Goal: Task Accomplishment & Management: Complete application form

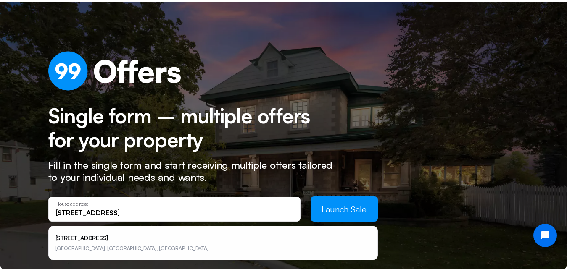
scroll to position [35, 0]
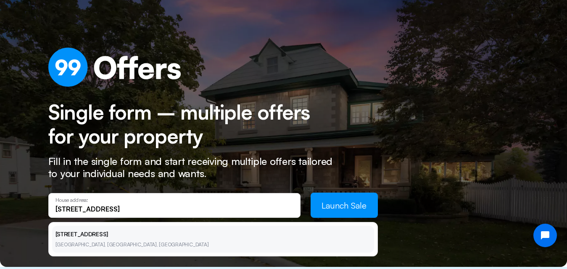
click at [74, 239] on li "[STREET_ADDRESS]" at bounding box center [213, 239] width 322 height 27
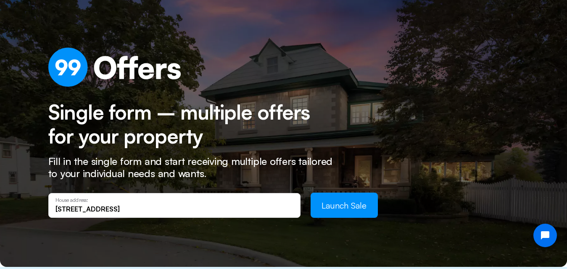
type input "[STREET_ADDRESS]"
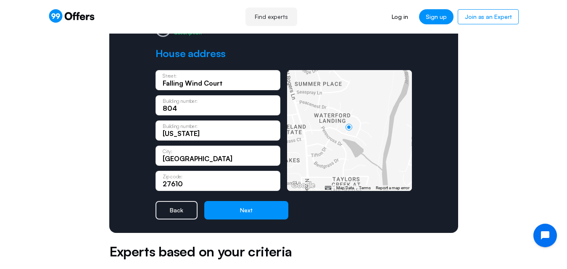
scroll to position [107, 0]
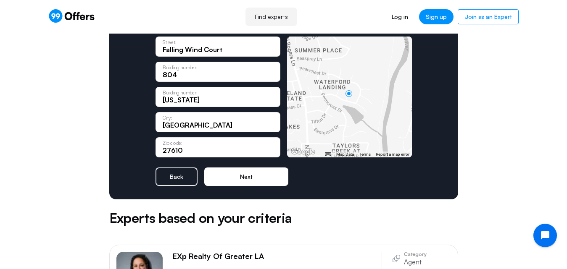
click at [241, 174] on button "Next" at bounding box center [246, 177] width 84 height 18
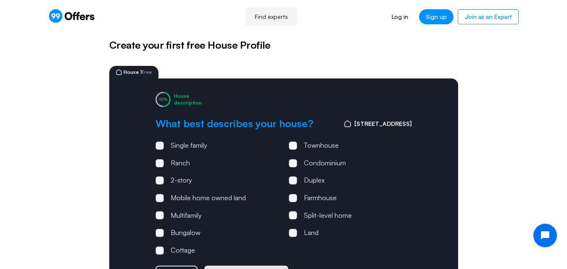
scroll to position [0, 0]
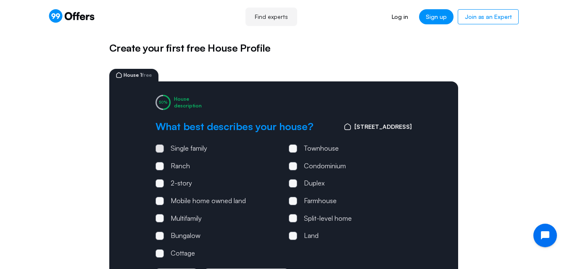
click at [160, 148] on span at bounding box center [159, 148] width 3 height 3
click at [0, 0] on input "Single family" at bounding box center [0, 0] width 0 height 0
click at [159, 184] on span at bounding box center [159, 183] width 3 height 3
click at [0, 0] on input "2-story" at bounding box center [0, 0] width 0 height 0
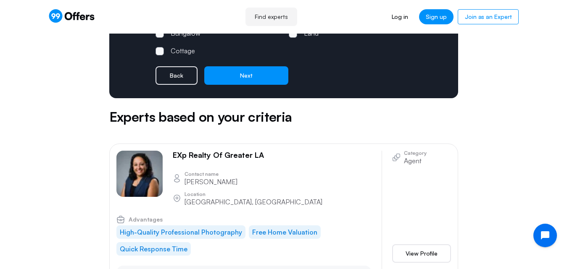
scroll to position [163, 0]
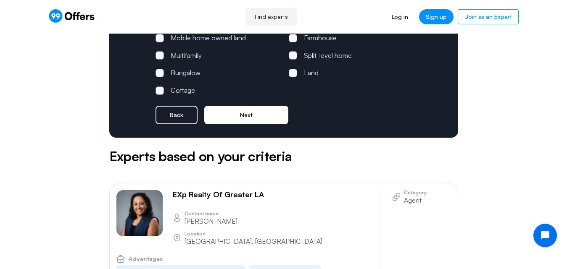
click at [234, 118] on button "Next" at bounding box center [246, 115] width 84 height 18
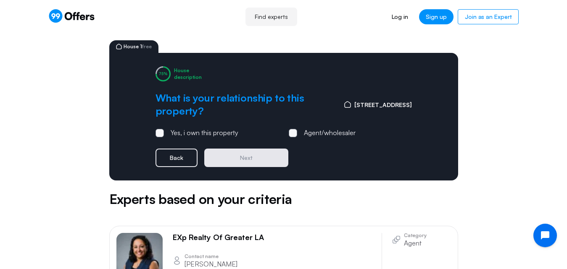
scroll to position [0, 0]
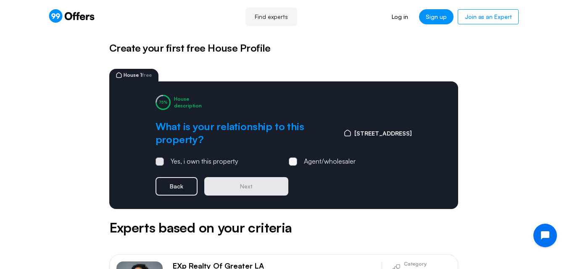
click at [160, 166] on span at bounding box center [159, 162] width 8 height 8
click at [0, 0] on input "Yes, i own this property" at bounding box center [0, 0] width 0 height 0
click at [234, 188] on button "Next" at bounding box center [246, 186] width 84 height 18
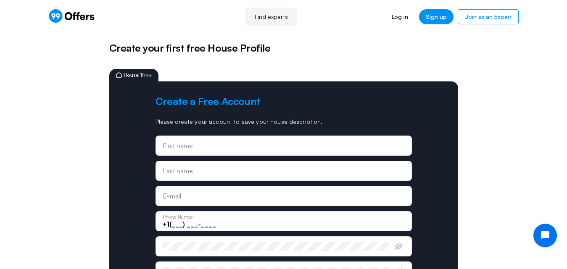
click at [215, 145] on input "text" at bounding box center [284, 145] width 242 height 9
type input "[PERSON_NAME]"
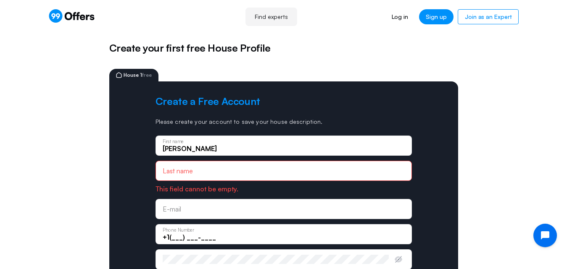
click at [218, 124] on p "Please create your account to save your house description." at bounding box center [283, 122] width 256 height 8
click at [172, 171] on input "text" at bounding box center [284, 170] width 242 height 9
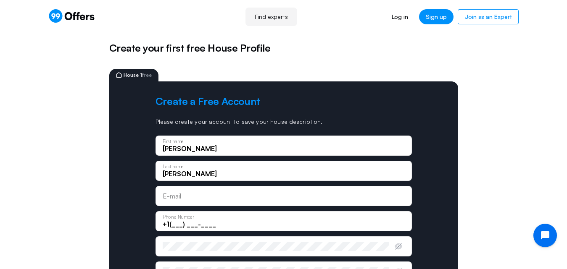
type input "[PERSON_NAME]"
type input "[EMAIL_ADDRESS][DOMAIN_NAME]"
type input "[PHONE_NUMBER]"
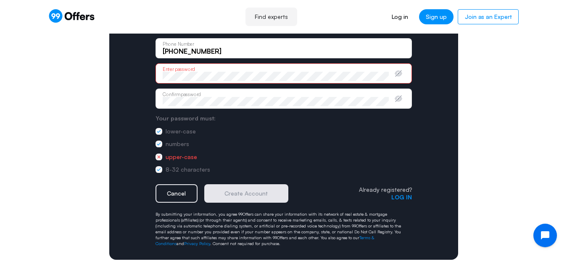
scroll to position [145, 0]
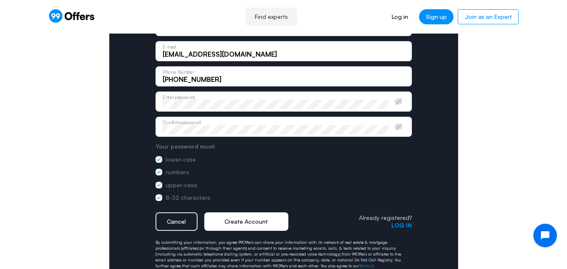
click at [242, 221] on button "Create Account" at bounding box center [246, 222] width 84 height 18
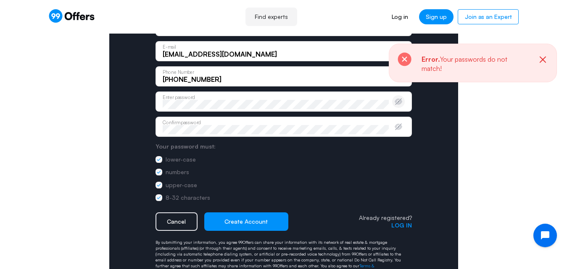
click at [401, 102] on icon "button" at bounding box center [398, 102] width 8 height 6
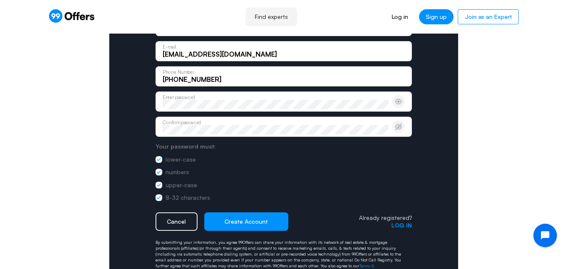
click at [398, 129] on icon "button" at bounding box center [398, 127] width 8 height 6
click at [244, 225] on button "Create Account" at bounding box center [246, 222] width 84 height 18
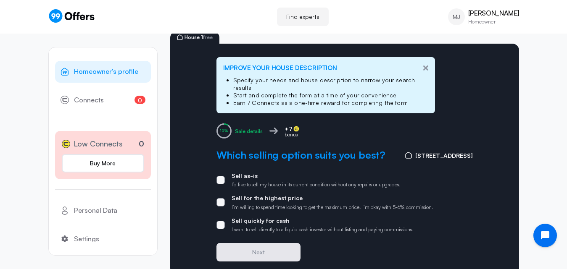
scroll to position [77, 0]
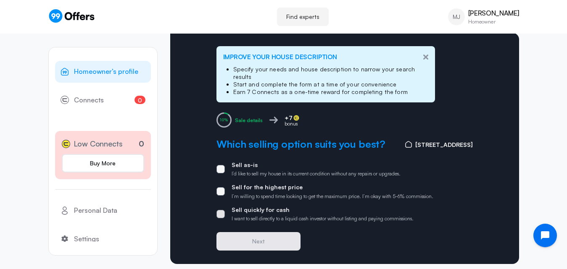
click at [221, 210] on span at bounding box center [220, 214] width 8 height 8
click at [0, 0] on input "Sell quickly for cash I want to sell directly to a liquid cash investor without…" at bounding box center [0, 0] width 0 height 0
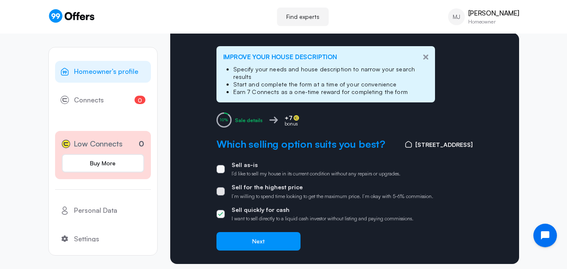
click at [223, 187] on span at bounding box center [220, 191] width 8 height 8
click at [0, 0] on input "Sell for the highest price I’m willing to spend time looking to get the maximum…" at bounding box center [0, 0] width 0 height 0
click at [220, 165] on span at bounding box center [220, 169] width 8 height 8
click at [0, 0] on input "Sell as-is I’d like to sell my house in its current condition without any repai…" at bounding box center [0, 0] width 0 height 0
click at [219, 189] on icon at bounding box center [220, 191] width 5 height 4
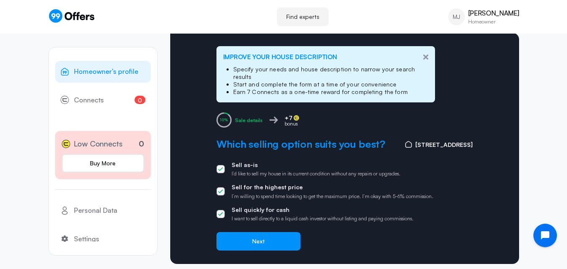
click at [0, 0] on input "Sell for the highest price I’m willing to spend time looking to get the maximum…" at bounding box center [0, 0] width 0 height 0
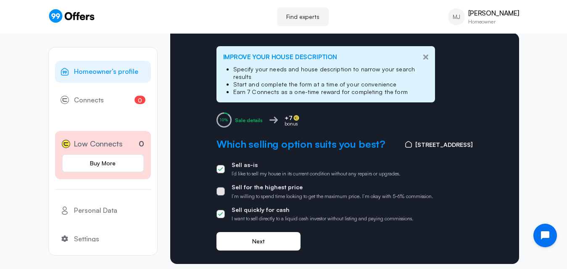
click at [250, 232] on button "Next" at bounding box center [258, 241] width 84 height 18
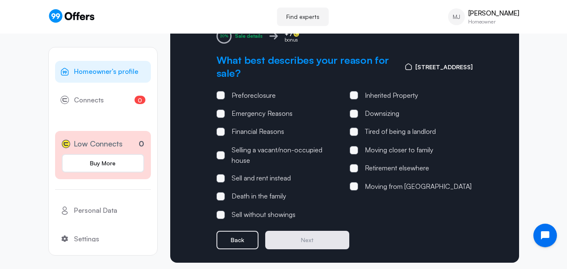
scroll to position [104, 0]
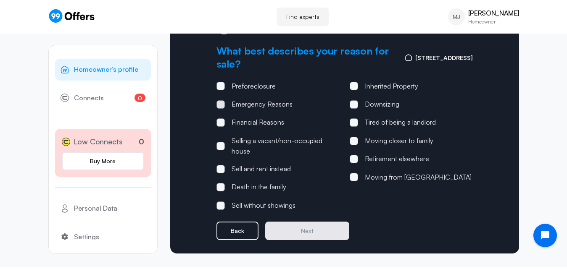
click at [221, 100] on span at bounding box center [220, 104] width 8 height 8
click at [0, 0] on input "Emergency Reasons" at bounding box center [0, 0] width 0 height 0
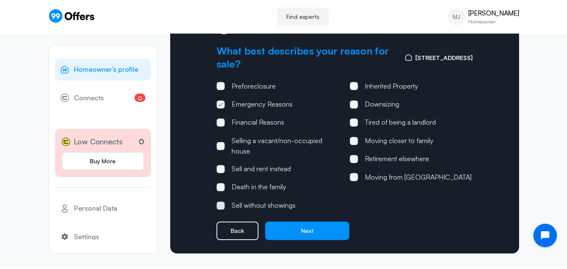
click at [218, 202] on span at bounding box center [220, 206] width 8 height 8
click at [0, 0] on input "Sell without showings" at bounding box center [0, 0] width 0 height 0
click at [355, 100] on span at bounding box center [354, 104] width 8 height 8
click at [0, 0] on input "Downsizing" at bounding box center [0, 0] width 0 height 0
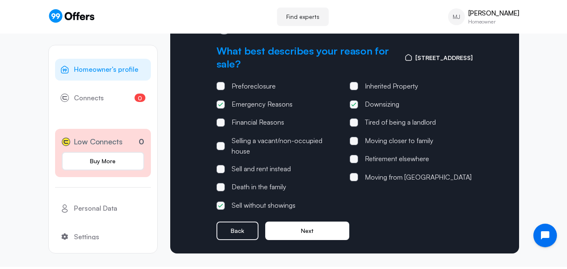
click at [307, 231] on button "Next" at bounding box center [307, 231] width 84 height 18
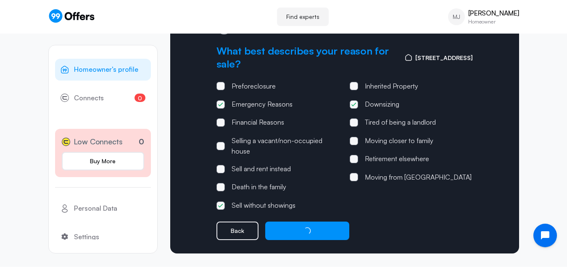
scroll to position [0, 0]
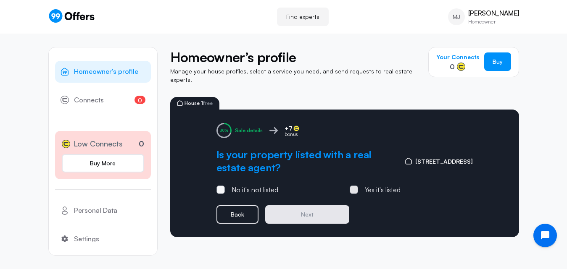
click at [355, 187] on span at bounding box center [354, 190] width 8 height 8
click at [0, 0] on input "Yes it's listed" at bounding box center [0, 0] width 0 height 0
click at [309, 209] on button "Next" at bounding box center [307, 214] width 84 height 18
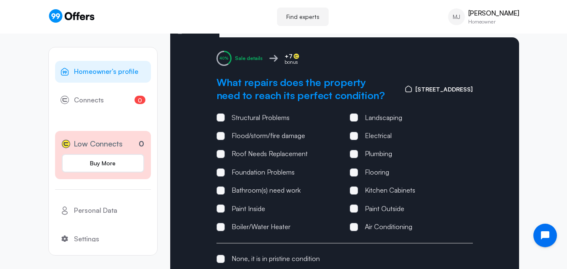
scroll to position [76, 0]
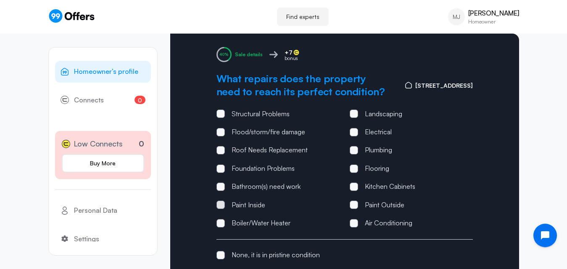
click at [219, 201] on span at bounding box center [220, 205] width 8 height 8
click at [0, 0] on input "Paint Inside" at bounding box center [0, 0] width 0 height 0
click at [355, 183] on span at bounding box center [354, 187] width 8 height 8
click at [0, 0] on input "Kitchen Cabinets" at bounding box center [0, 0] width 0 height 0
click at [354, 201] on span at bounding box center [354, 205] width 8 height 8
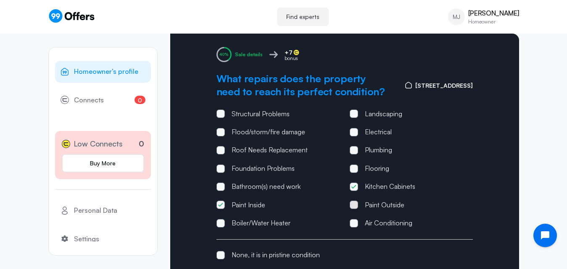
click at [0, 0] on input "Paint Outside" at bounding box center [0, 0] width 0 height 0
click at [354, 219] on span at bounding box center [354, 223] width 8 height 8
click at [0, 0] on input "Air Conditioning" at bounding box center [0, 0] width 0 height 0
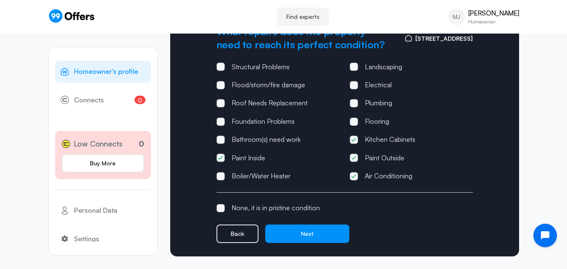
scroll to position [126, 0]
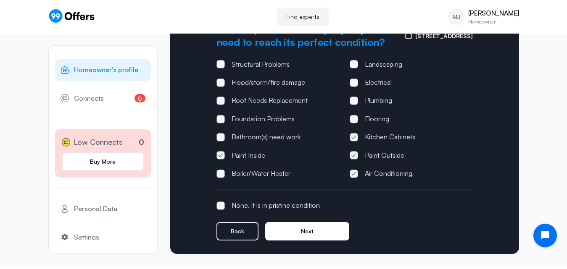
click at [294, 226] on button "Next" at bounding box center [307, 231] width 84 height 18
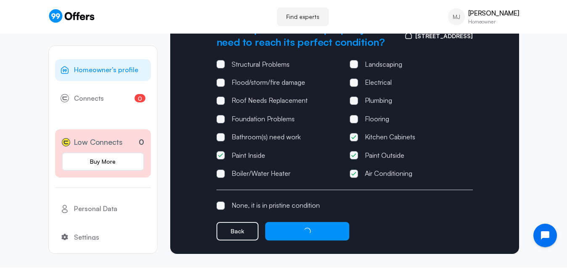
scroll to position [0, 0]
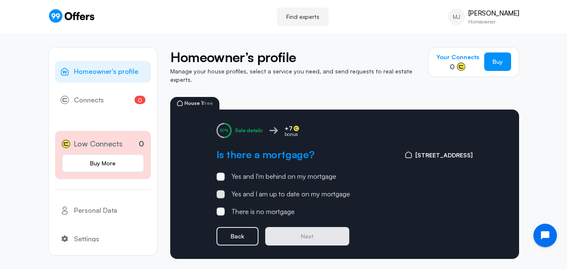
click at [218, 190] on span at bounding box center [220, 194] width 8 height 8
click at [0, 0] on input "Yes and I am up to date on my mortgage" at bounding box center [0, 0] width 0 height 0
click at [320, 228] on button "Next" at bounding box center [307, 236] width 84 height 18
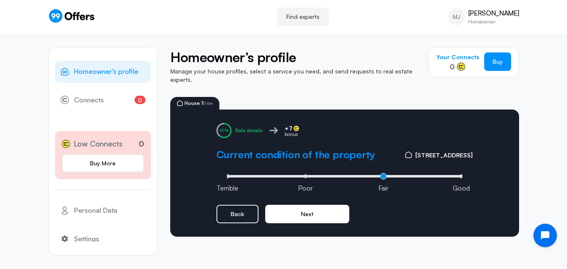
click at [313, 207] on button "Next" at bounding box center [307, 214] width 84 height 18
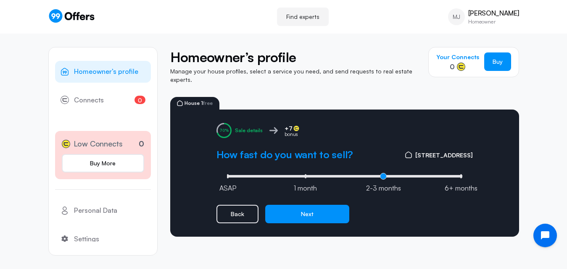
click at [313, 207] on button "Next" at bounding box center [307, 214] width 84 height 18
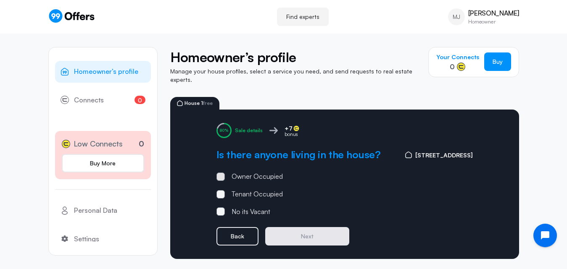
click at [222, 173] on span at bounding box center [220, 177] width 8 height 8
click at [0, 0] on input "Owner Occupied" at bounding box center [0, 0] width 0 height 0
click at [316, 227] on button "Next" at bounding box center [307, 236] width 84 height 18
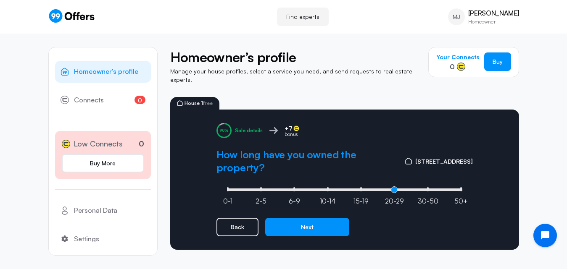
type input "5"
click at [394, 189] on input "range" at bounding box center [344, 190] width 239 height 3
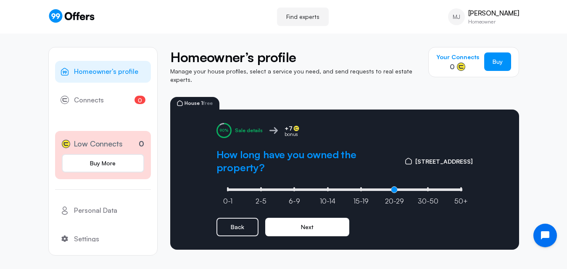
click at [304, 223] on button "Next" at bounding box center [307, 227] width 84 height 18
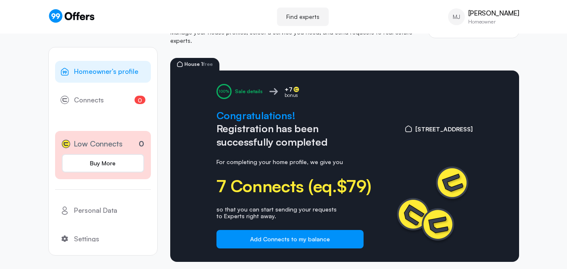
scroll to position [39, 0]
